Goal: Task Accomplishment & Management: Use online tool/utility

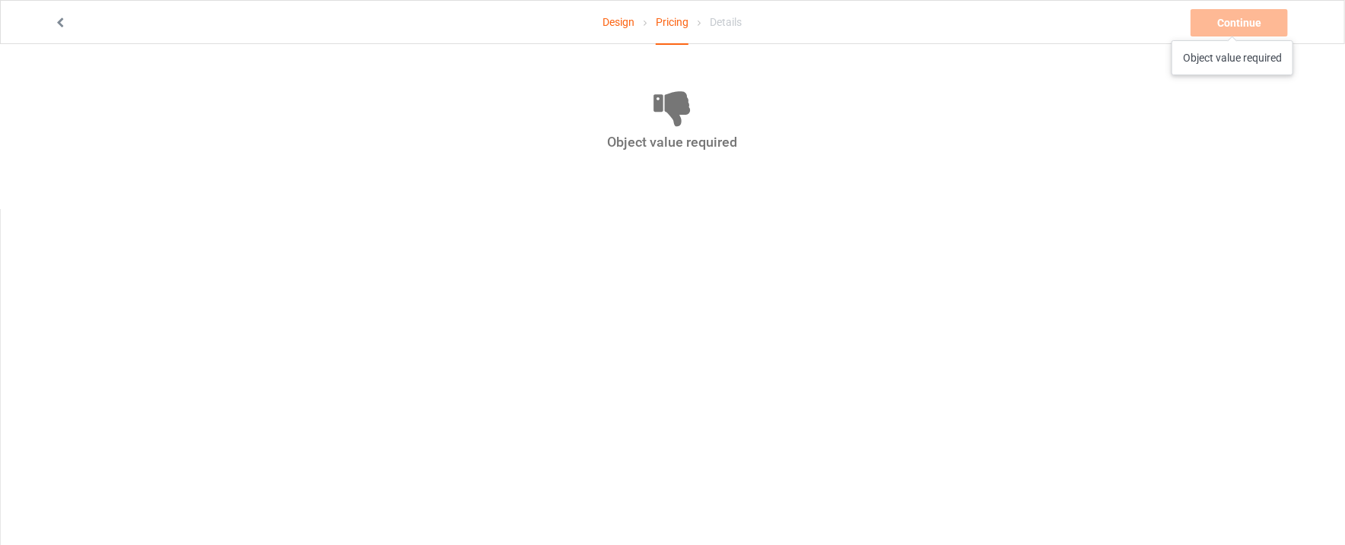
click at [1233, 25] on div "Continue Object value required" at bounding box center [1241, 22] width 100 height 27
click at [617, 27] on link "Design" at bounding box center [619, 22] width 32 height 43
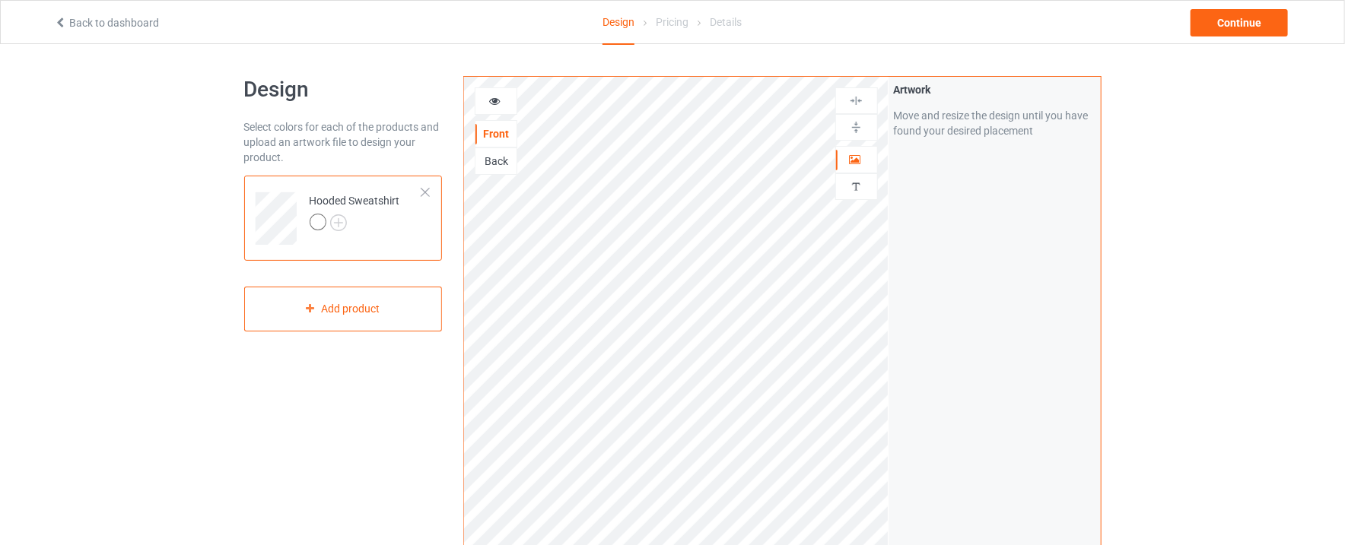
scroll to position [440, 0]
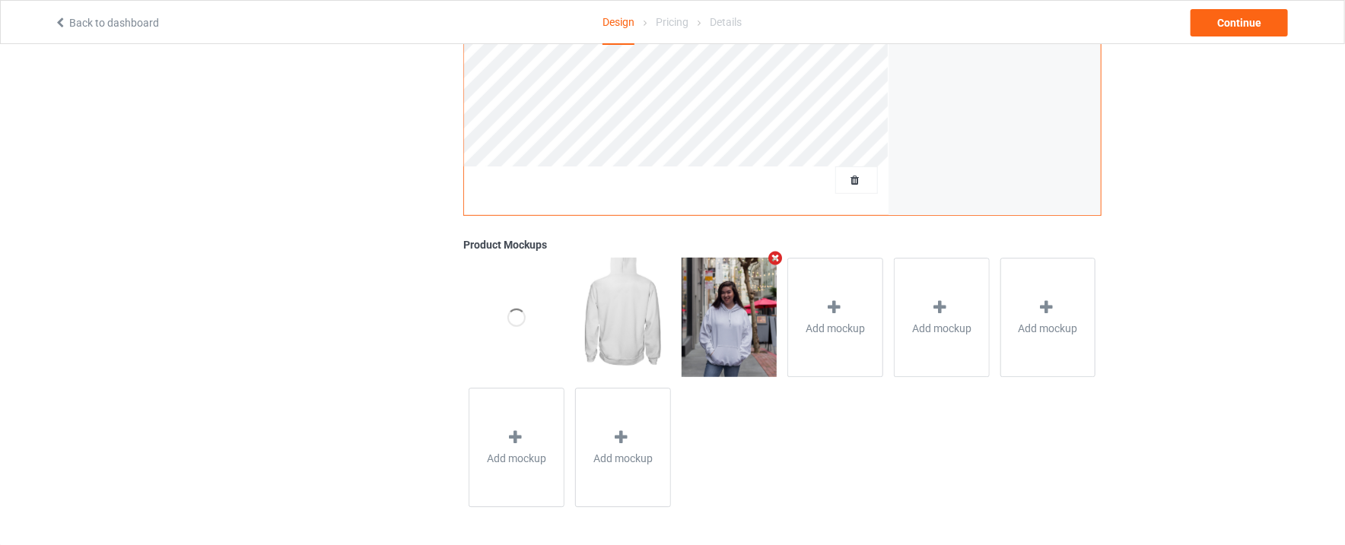
click at [739, 331] on img at bounding box center [729, 317] width 95 height 119
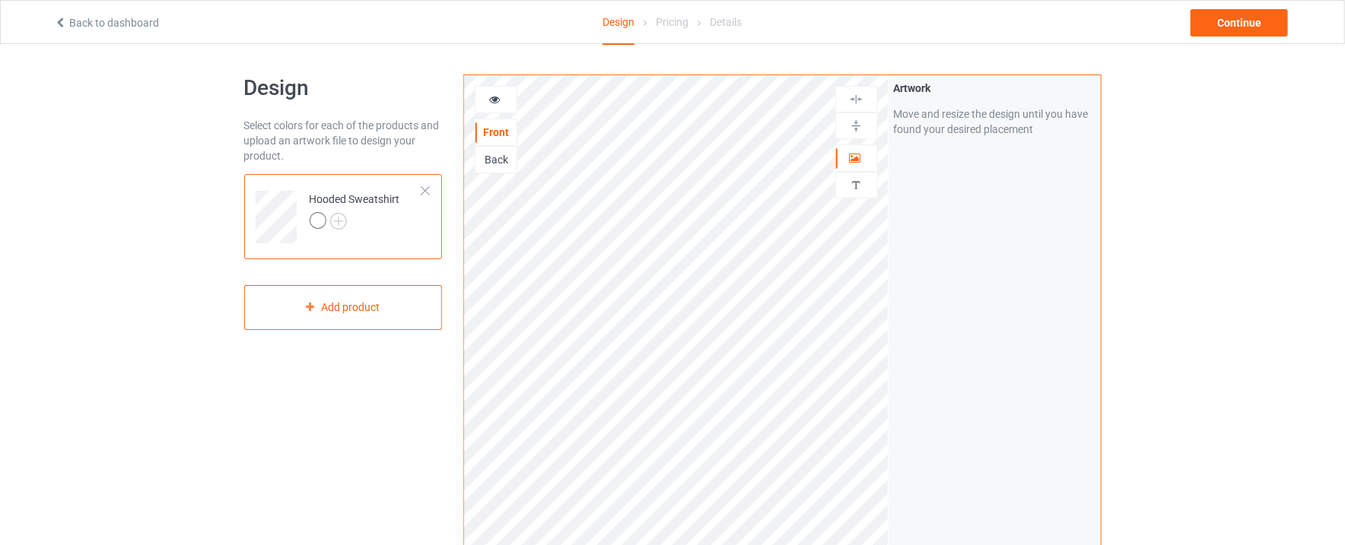
scroll to position [0, 0]
click at [489, 95] on icon at bounding box center [494, 99] width 13 height 11
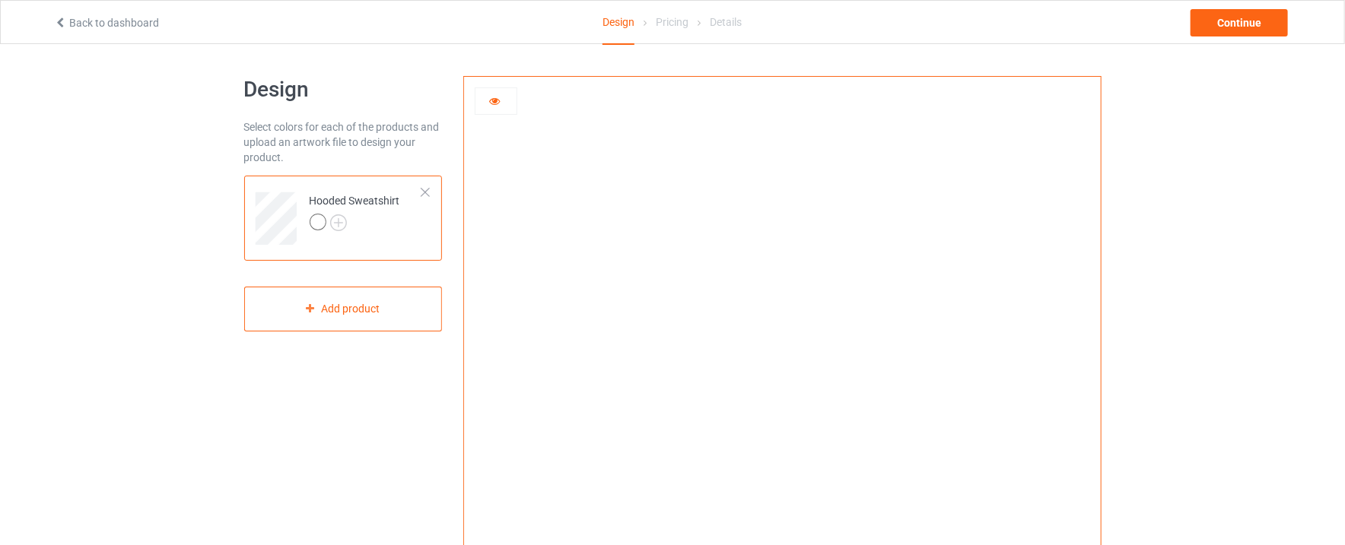
scroll to position [401, 0]
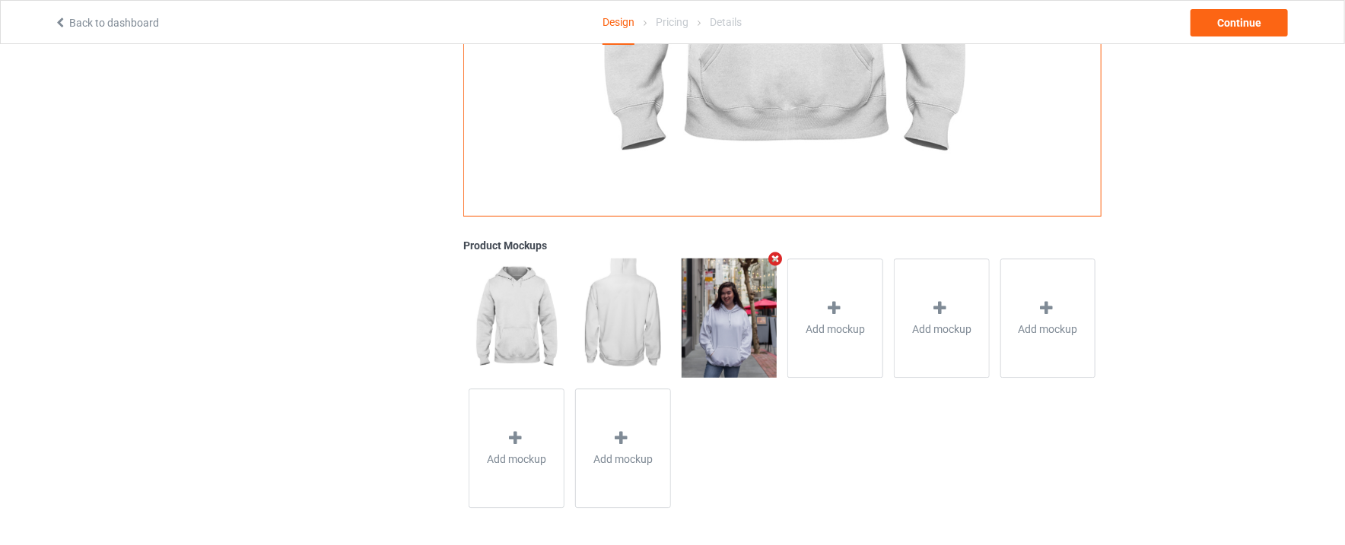
click at [736, 325] on img at bounding box center [729, 318] width 95 height 119
click at [1250, 24] on div "Continue" at bounding box center [1239, 22] width 97 height 27
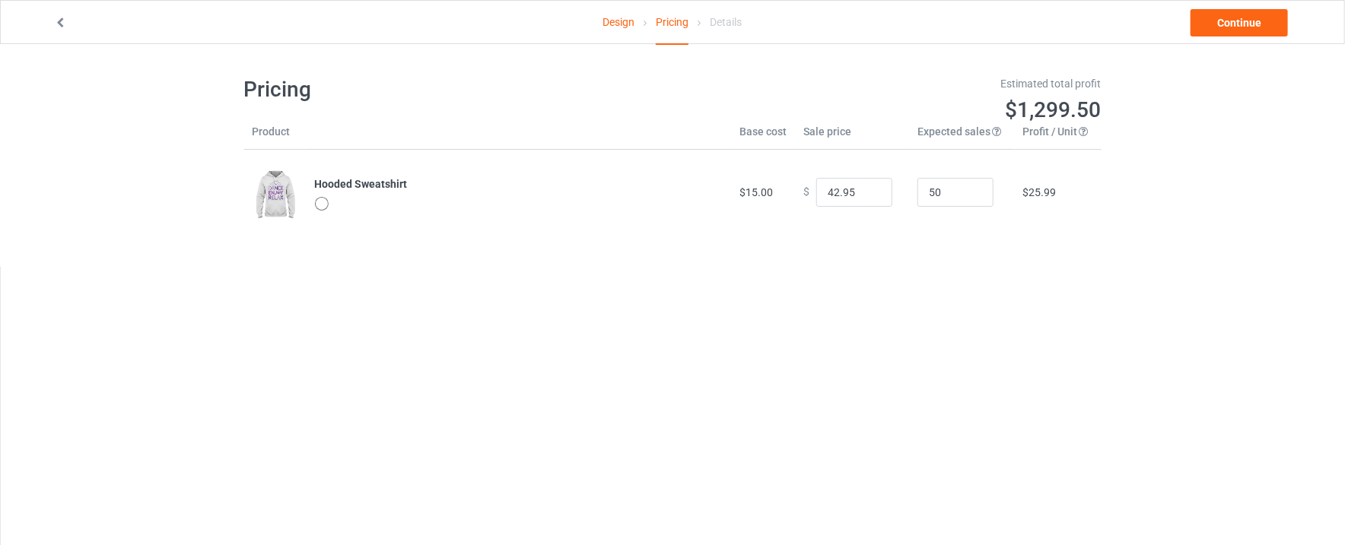
click at [274, 198] on img at bounding box center [276, 195] width 46 height 57
click at [1266, 30] on link "Continue" at bounding box center [1239, 22] width 97 height 27
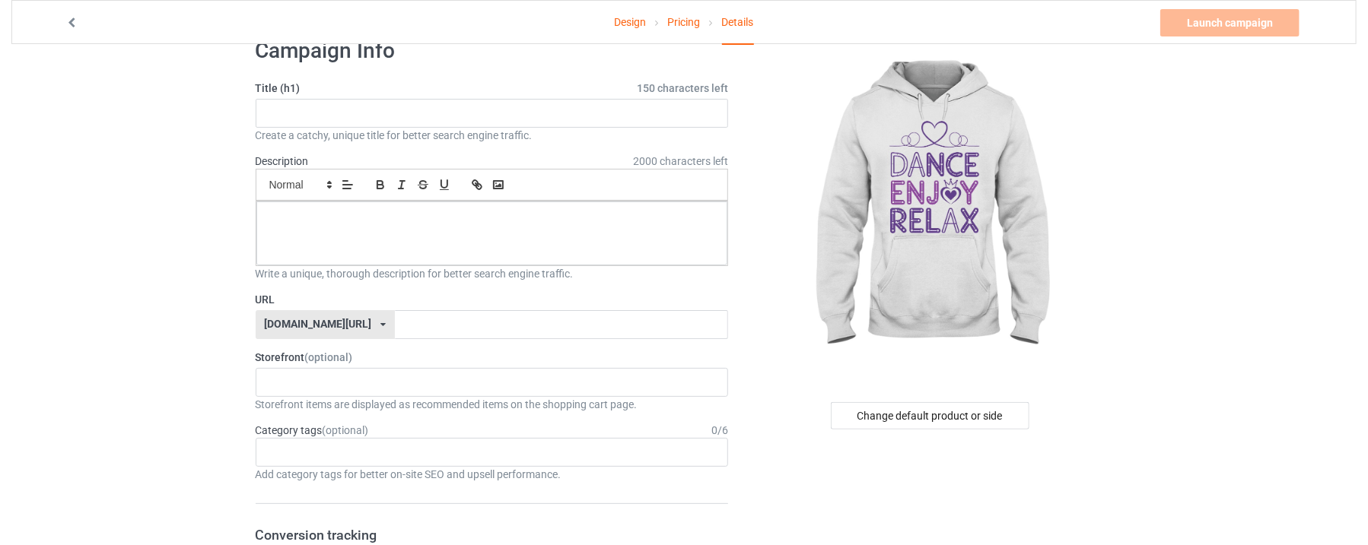
scroll to position [36, 0]
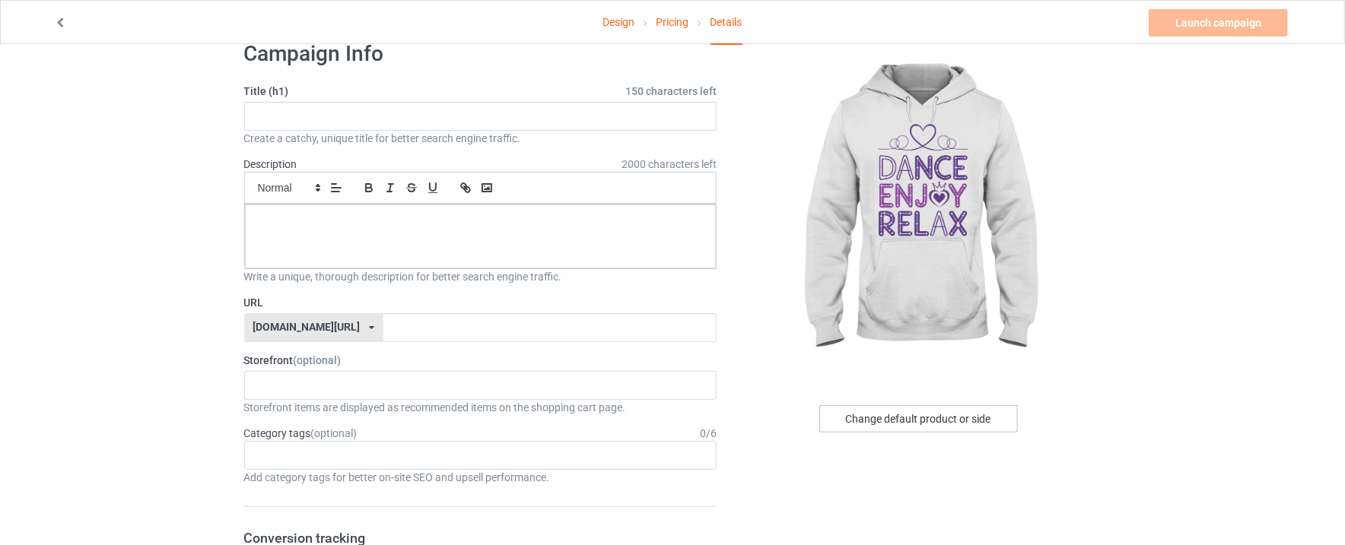
click at [1005, 418] on div "Change default product or side" at bounding box center [918, 418] width 199 height 27
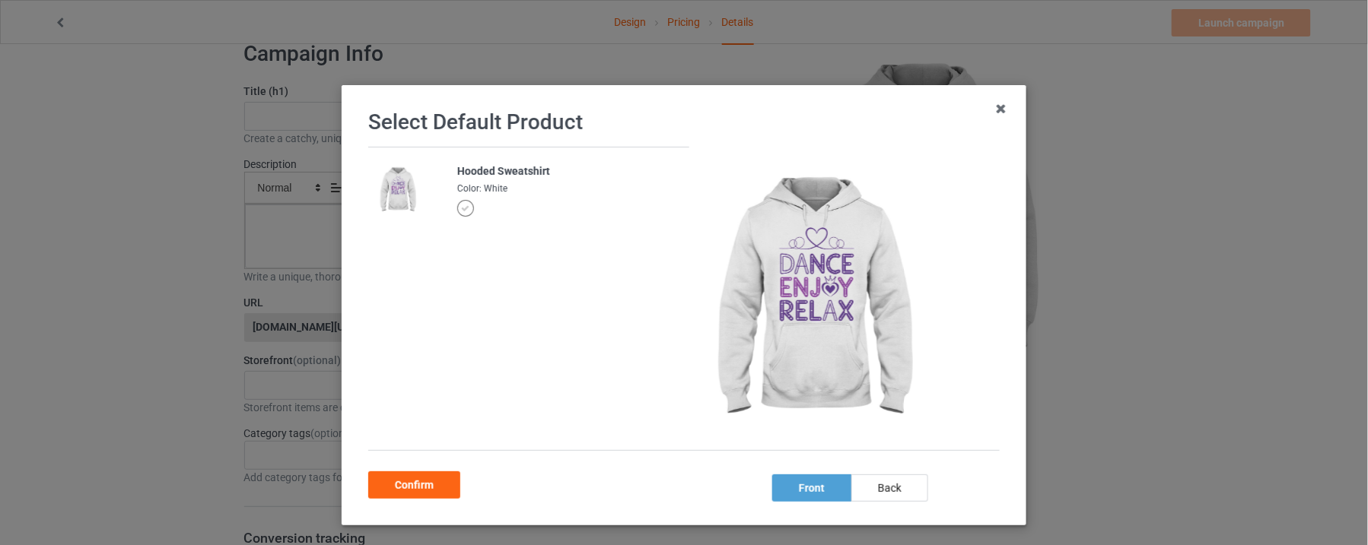
click at [853, 328] on img at bounding box center [814, 299] width 228 height 285
click at [989, 112] on icon at bounding box center [1001, 109] width 24 height 24
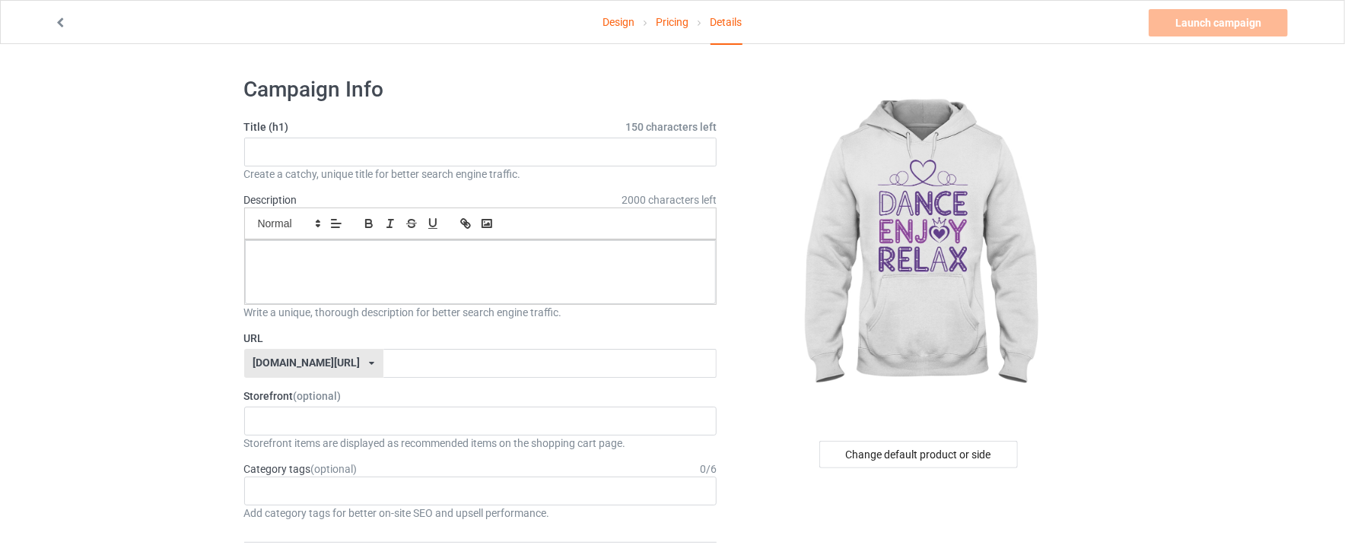
click at [622, 20] on link "Design" at bounding box center [619, 22] width 32 height 43
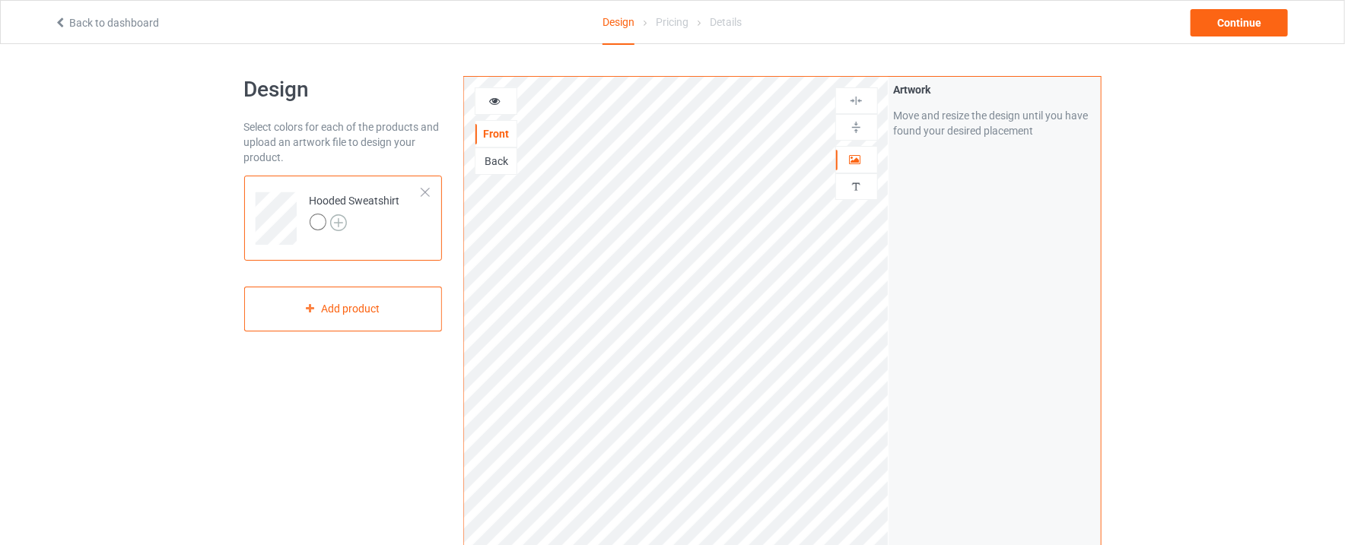
click at [339, 225] on img at bounding box center [338, 223] width 17 height 17
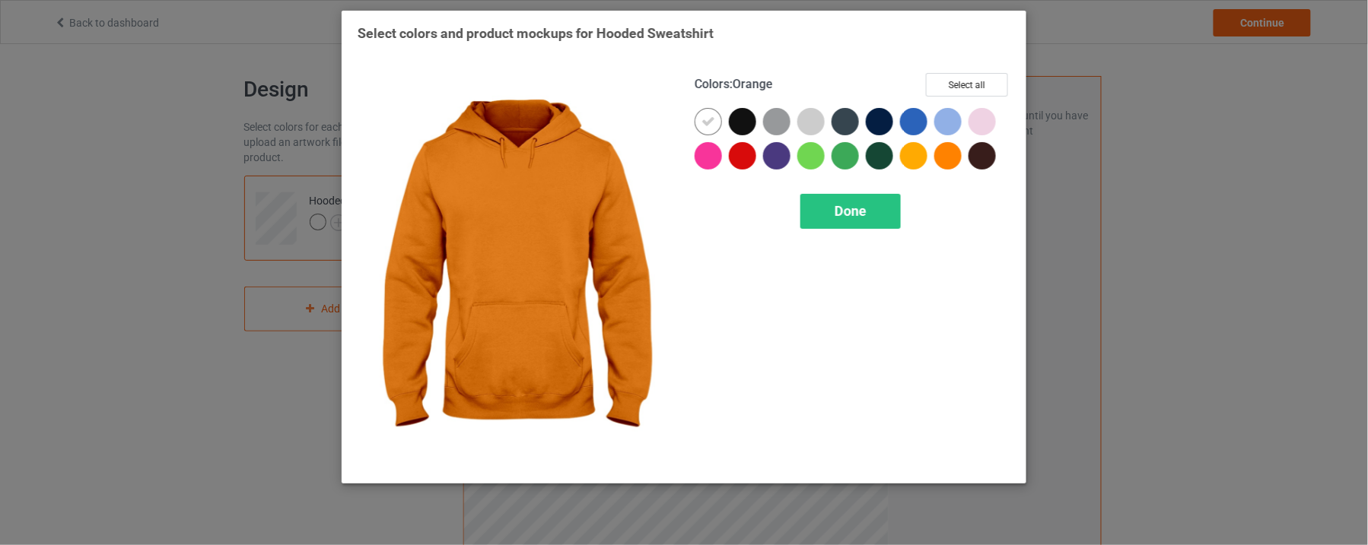
click at [1105, 145] on div "Select colors and product mockups for Hooded Sweatshirt Colors : Orange Select …" at bounding box center [684, 272] width 1368 height 545
click at [876, 218] on div "Done" at bounding box center [850, 211] width 100 height 35
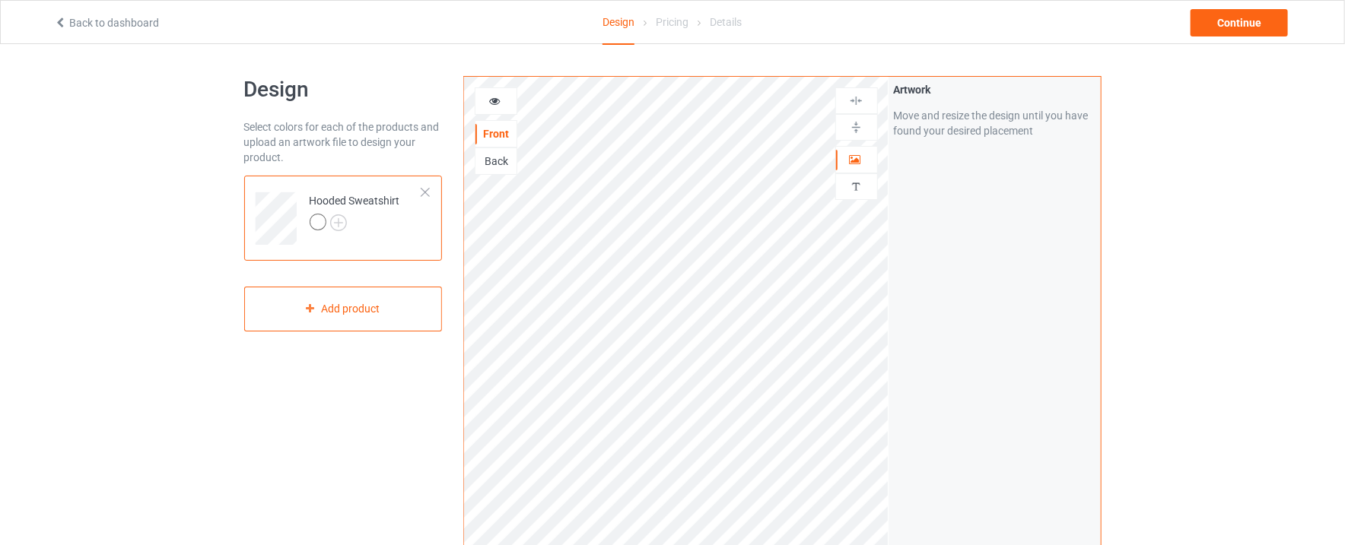
click at [994, 297] on div "Artwork Move and resize the design until you have found your desired placement" at bounding box center [995, 366] width 212 height 578
click at [491, 109] on div at bounding box center [495, 101] width 41 height 15
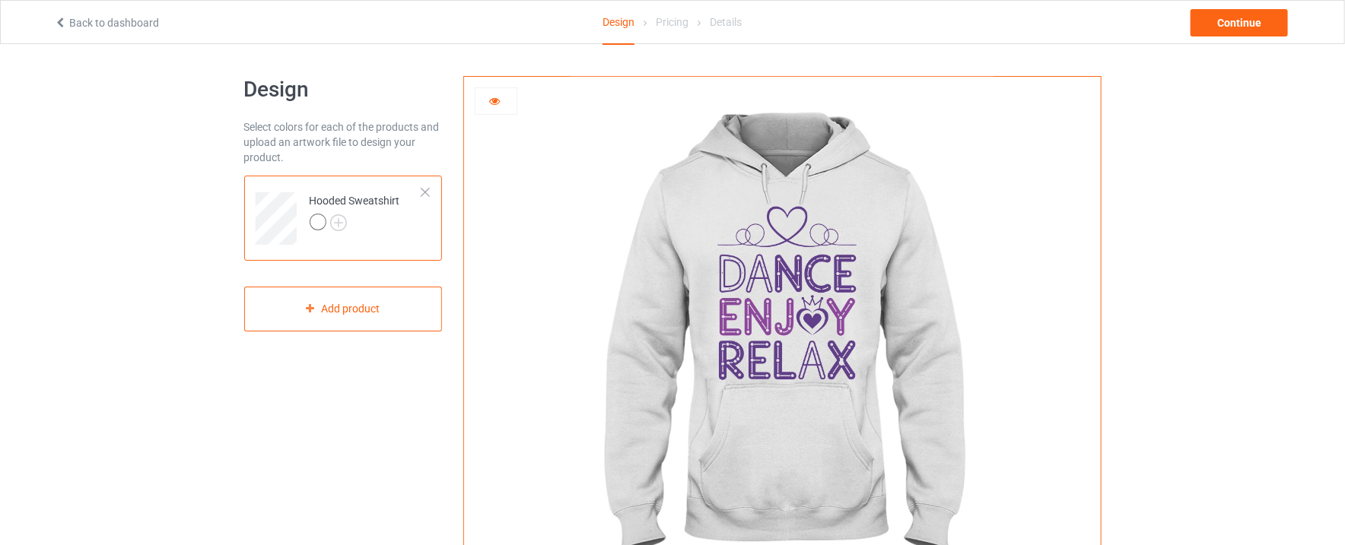
click at [491, 104] on icon at bounding box center [494, 99] width 13 height 11
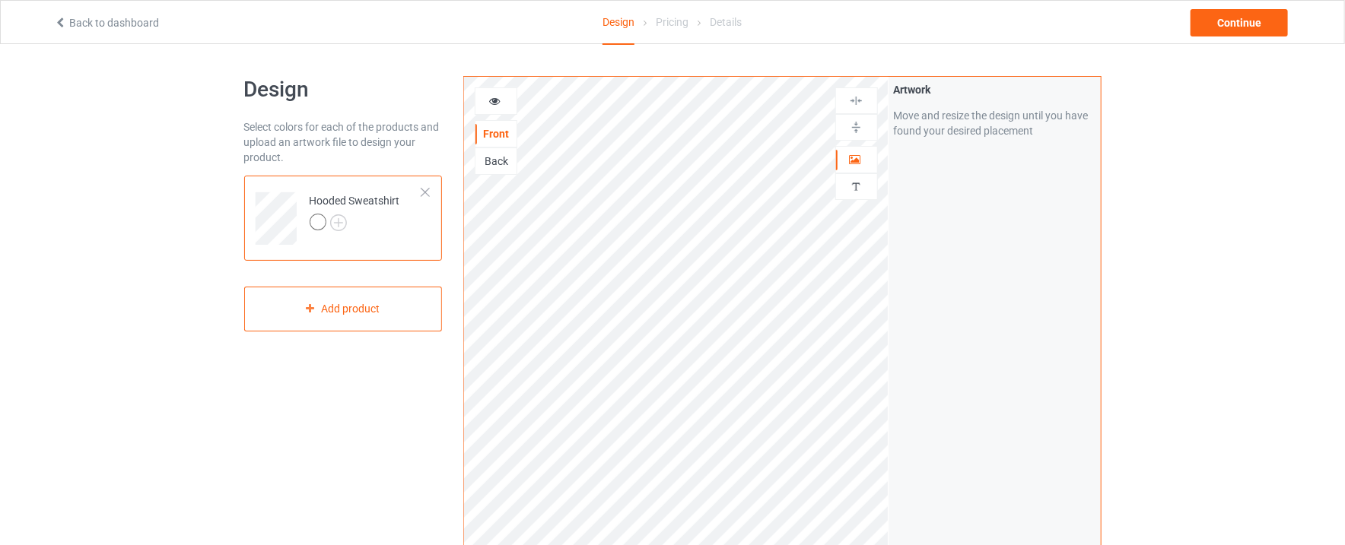
click at [500, 167] on div "Back" at bounding box center [495, 161] width 41 height 15
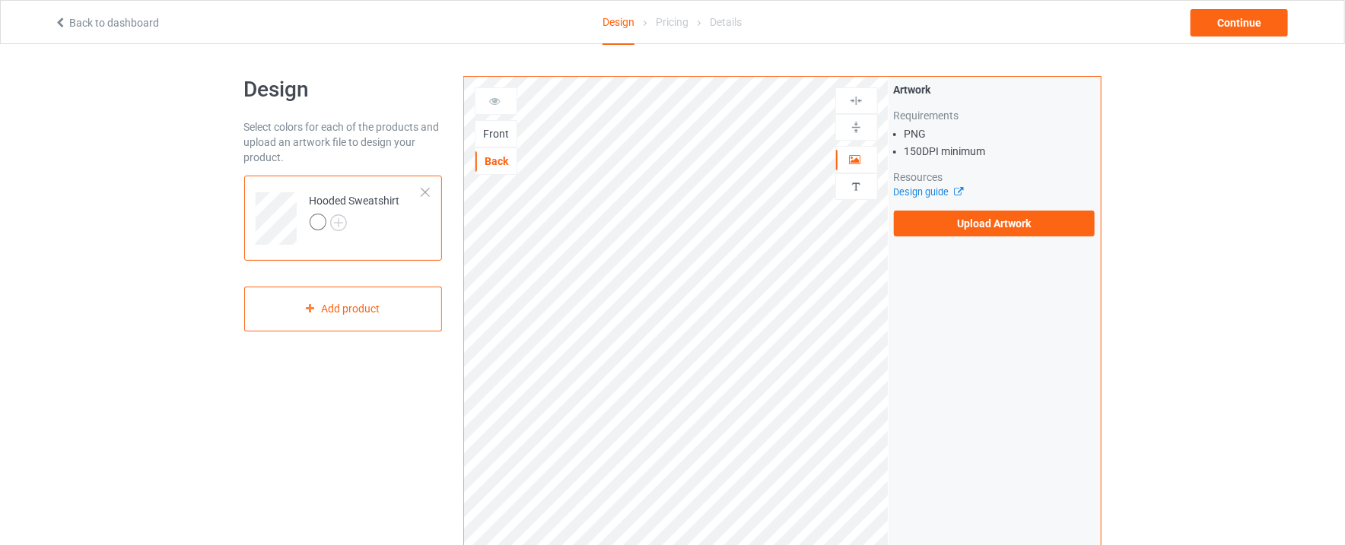
click at [494, 104] on icon at bounding box center [494, 99] width 13 height 11
click at [500, 135] on div "Front" at bounding box center [495, 133] width 41 height 15
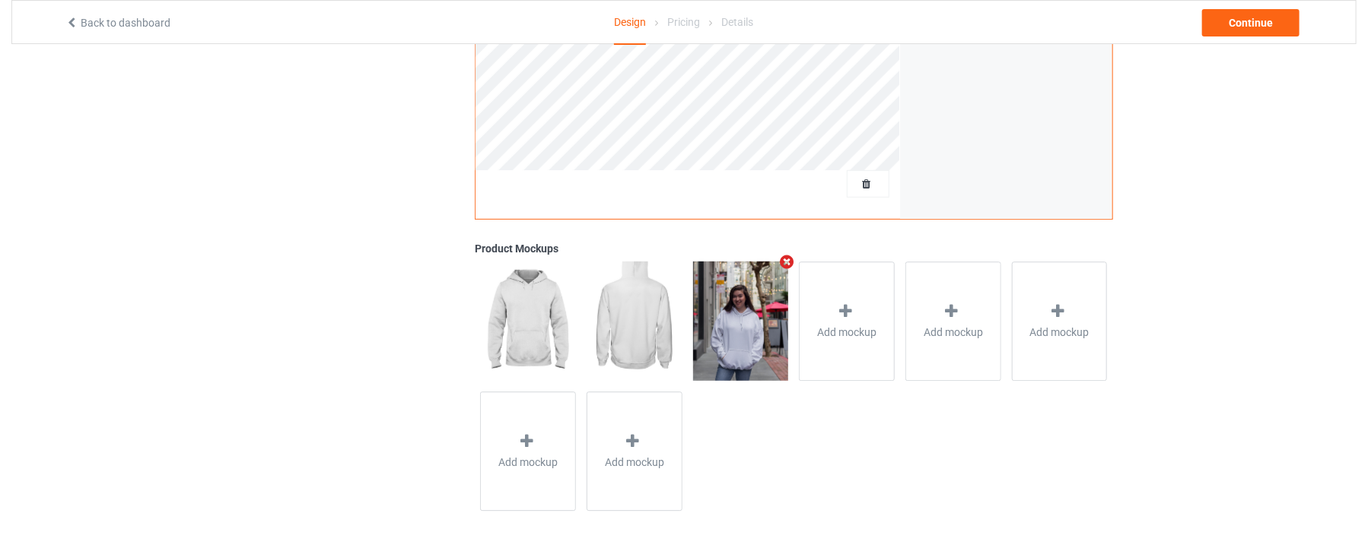
scroll to position [440, 0]
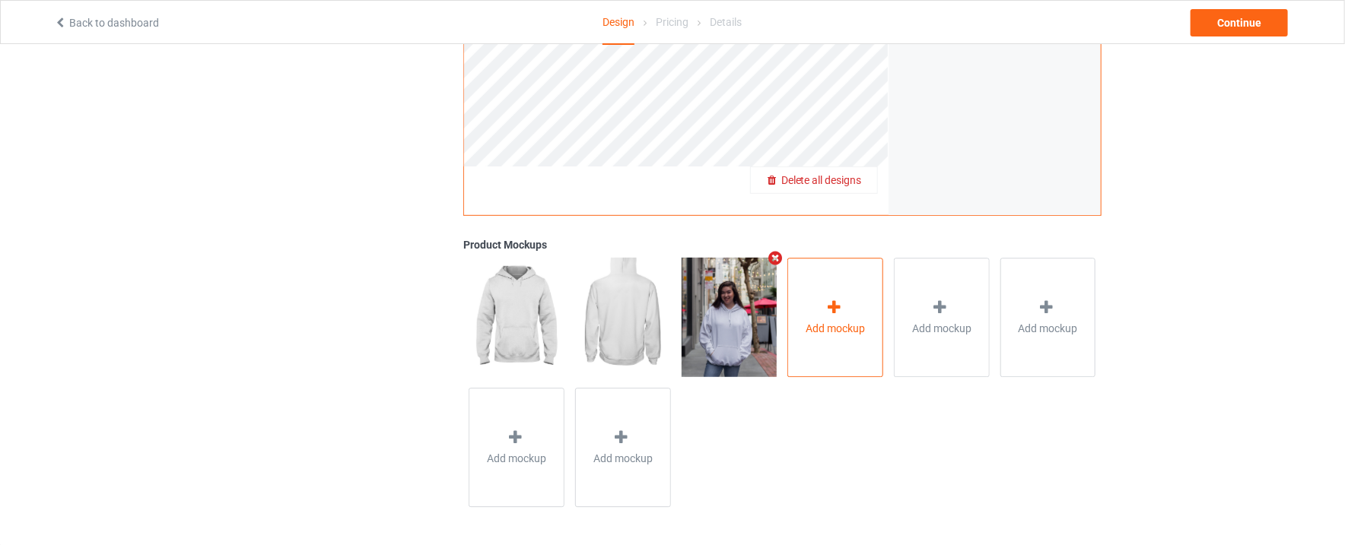
click at [838, 294] on div "Add mockup" at bounding box center [835, 317] width 96 height 119
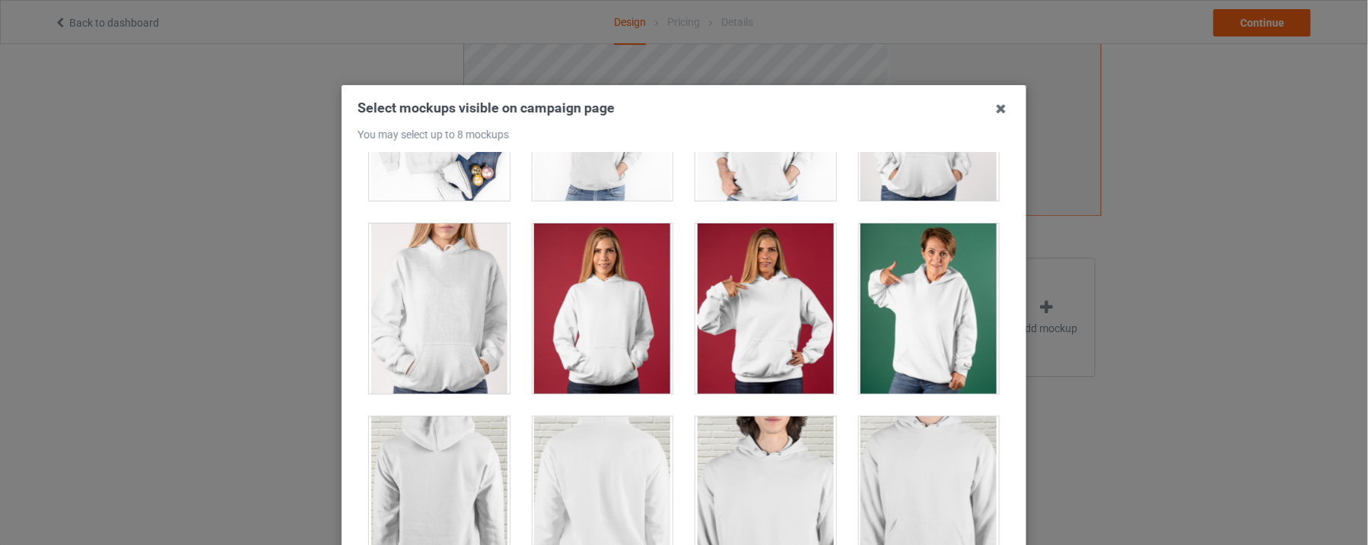
scroll to position [3454, 0]
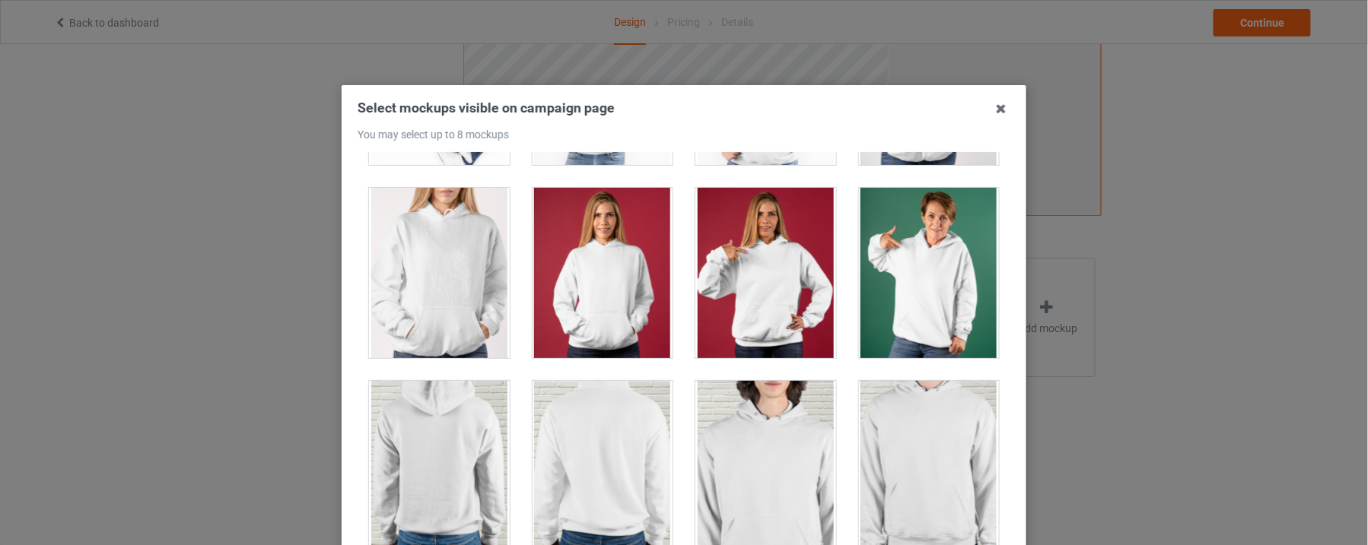
click at [579, 292] on div at bounding box center [603, 273] width 141 height 170
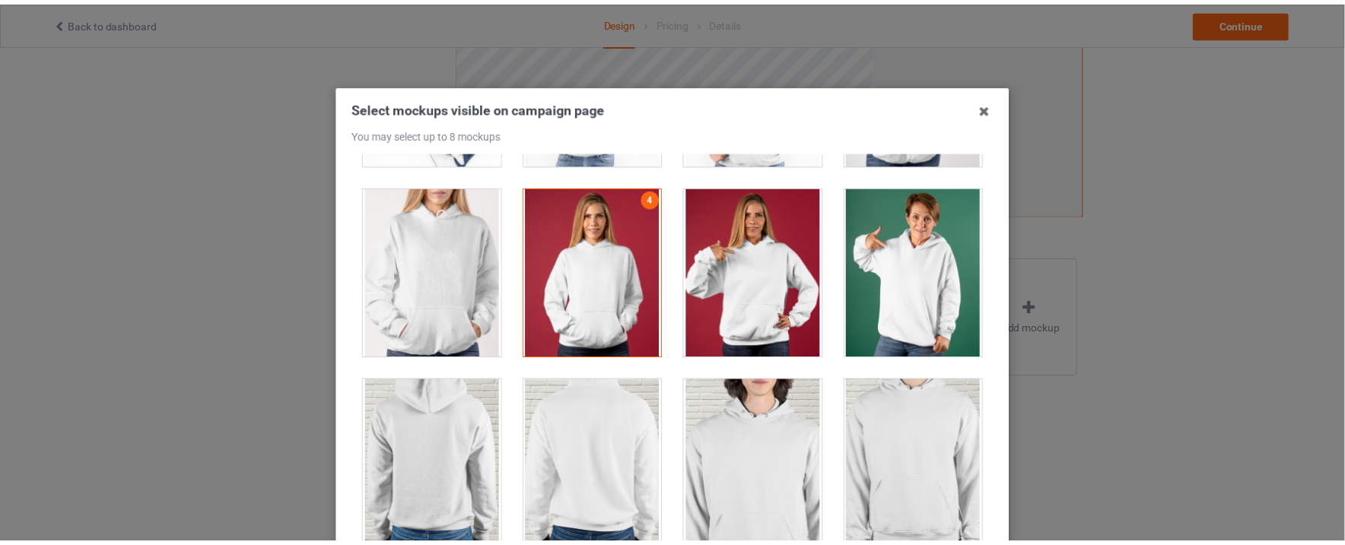
scroll to position [198, 0]
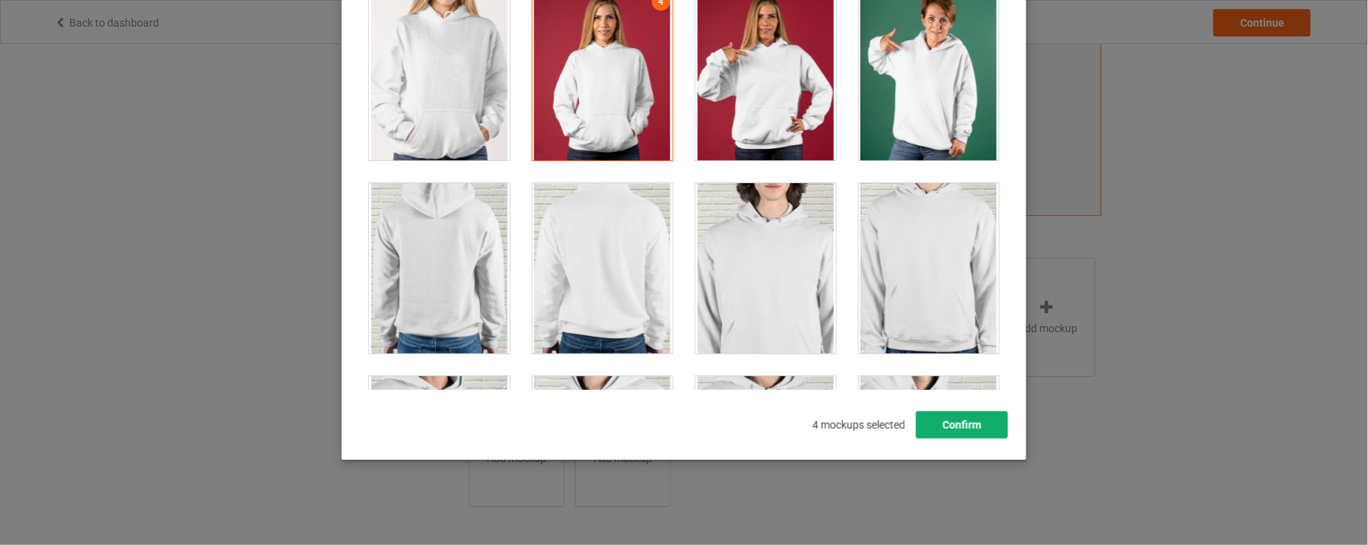
click at [962, 421] on button "Confirm" at bounding box center [962, 425] width 92 height 27
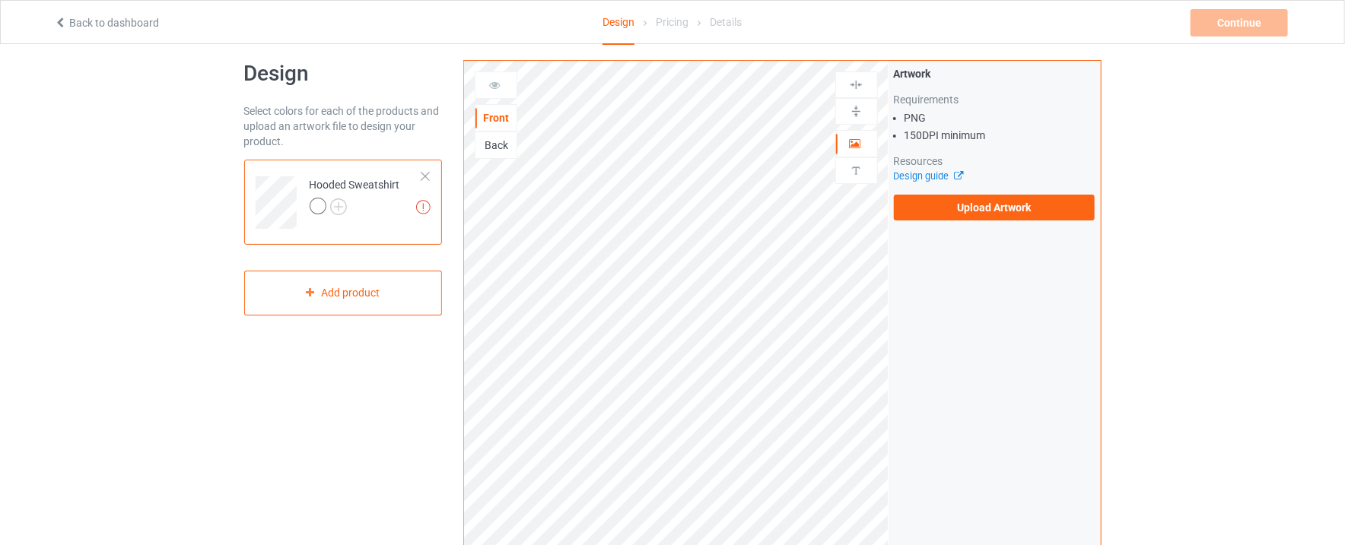
scroll to position [440, 0]
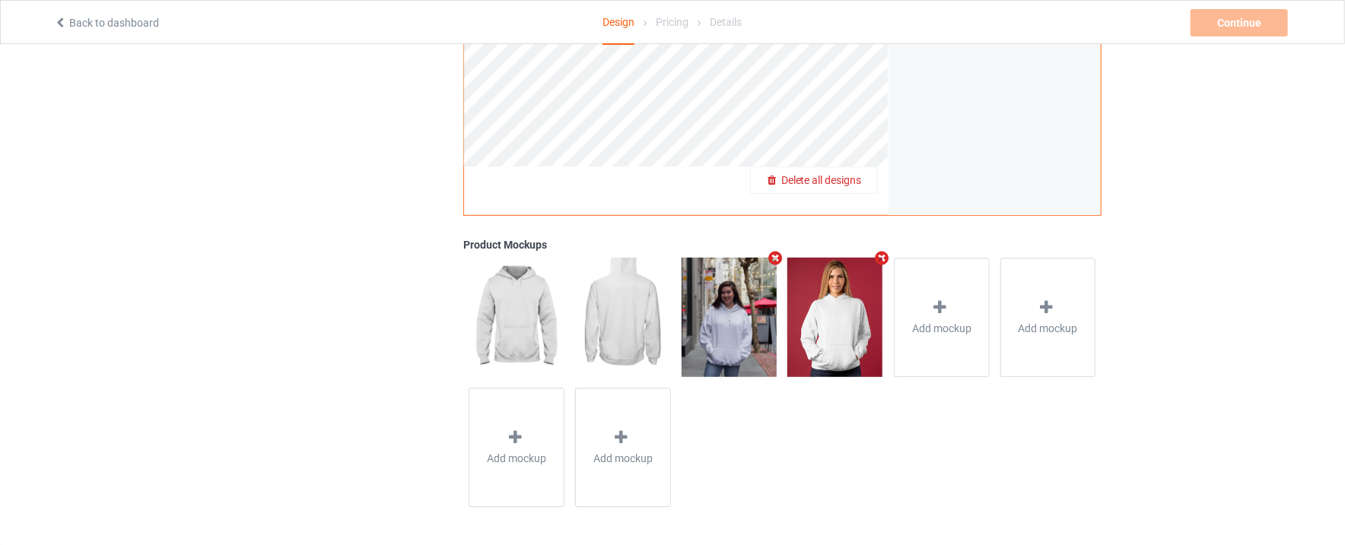
click at [828, 323] on img at bounding box center [834, 317] width 95 height 119
